Goal: Entertainment & Leisure: Consume media (video, audio)

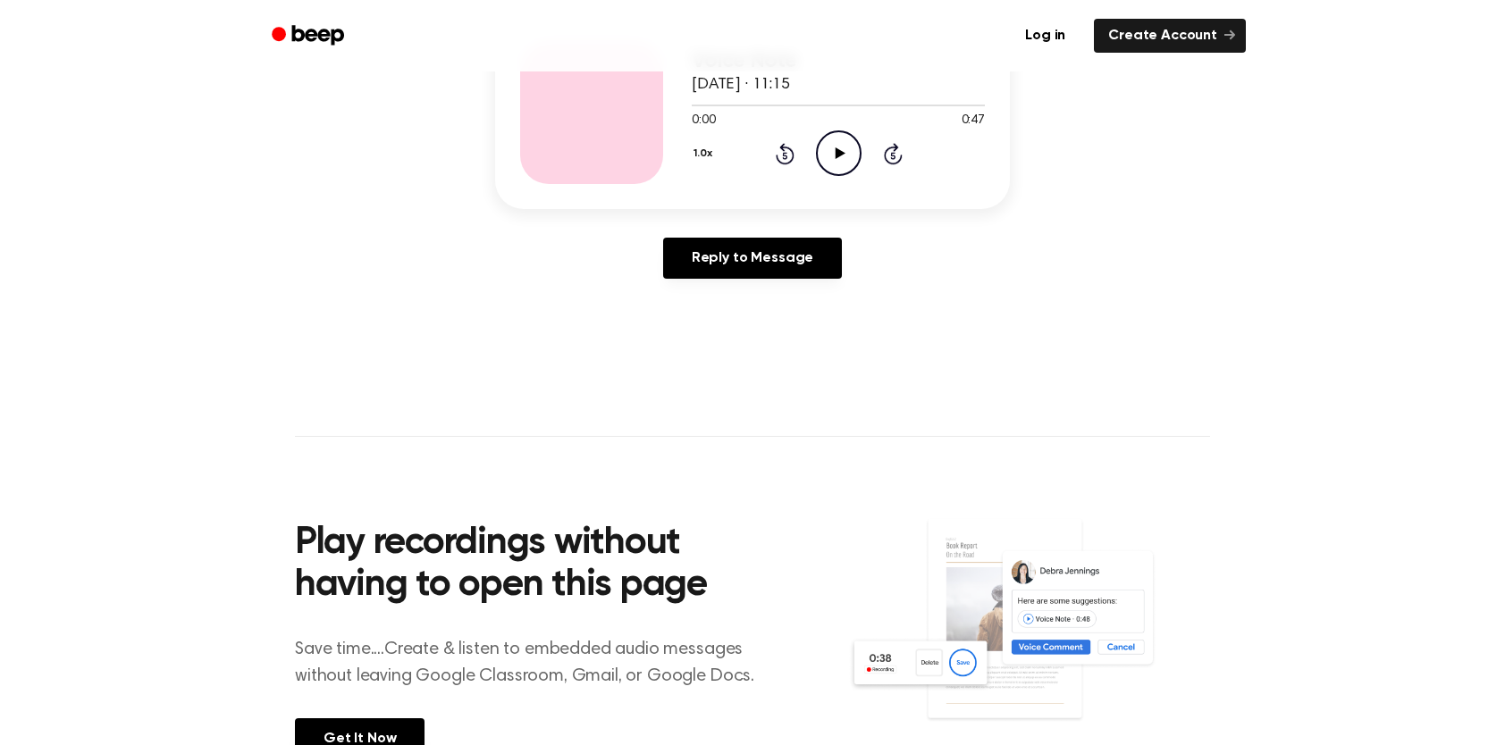
scroll to position [268, 0]
